Goal: Task Accomplishment & Management: Manage account settings

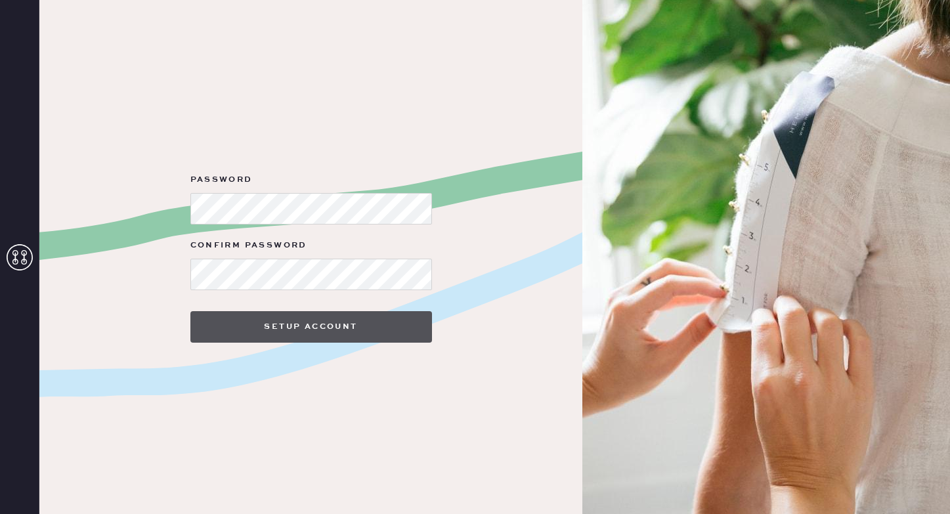
click at [315, 324] on button "Setup Account" at bounding box center [311, 327] width 242 height 32
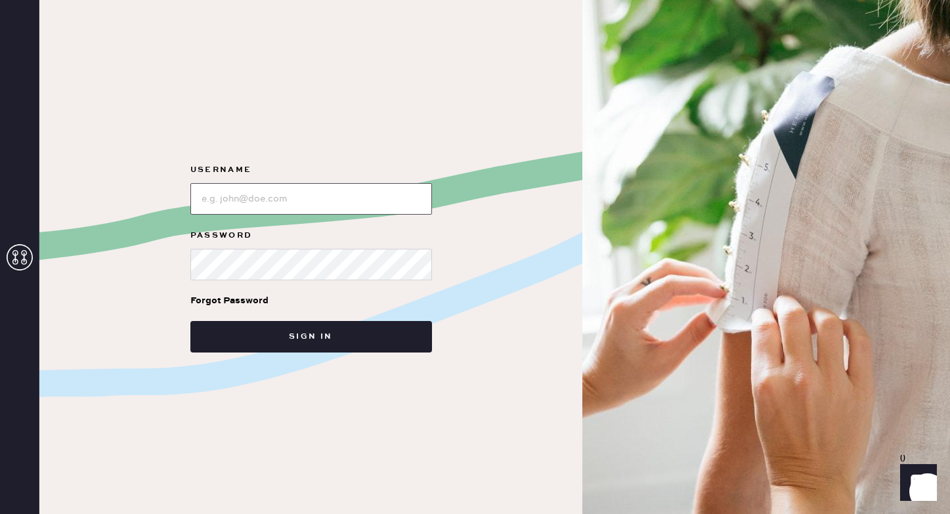
click at [306, 195] on input "loginName" at bounding box center [311, 199] width 242 height 32
type input "[PERSON_NAME][EMAIL_ADDRESS][PERSON_NAME][DOMAIN_NAME]"
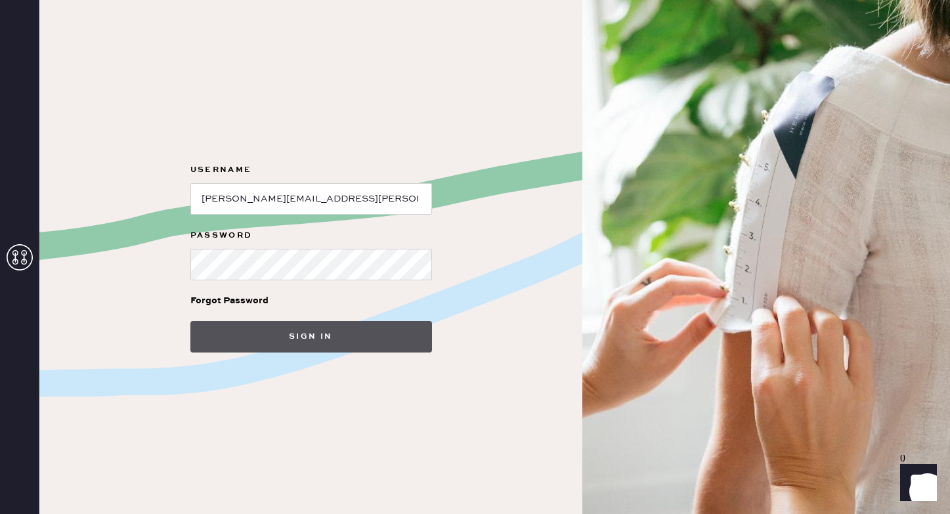
click at [324, 330] on button "Sign in" at bounding box center [311, 337] width 242 height 32
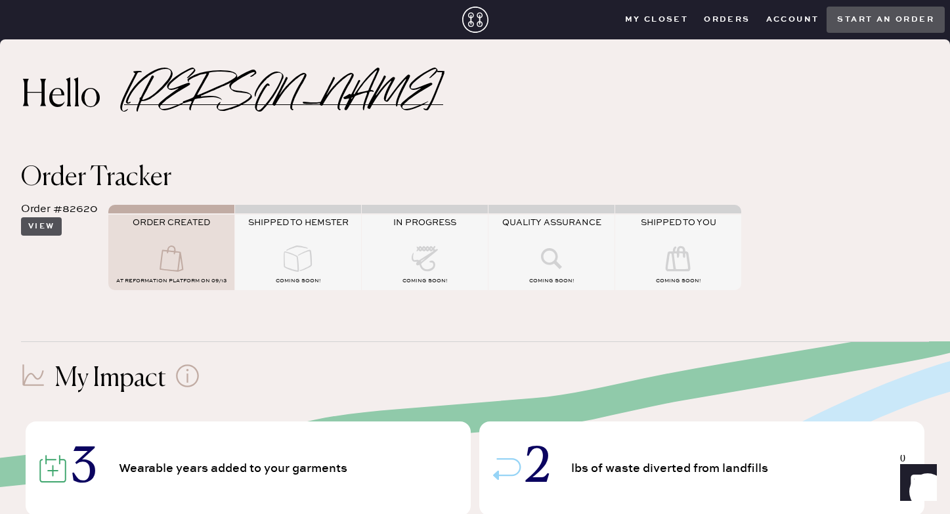
click at [53, 227] on button "View" at bounding box center [41, 226] width 41 height 18
